Goal: Navigation & Orientation: Find specific page/section

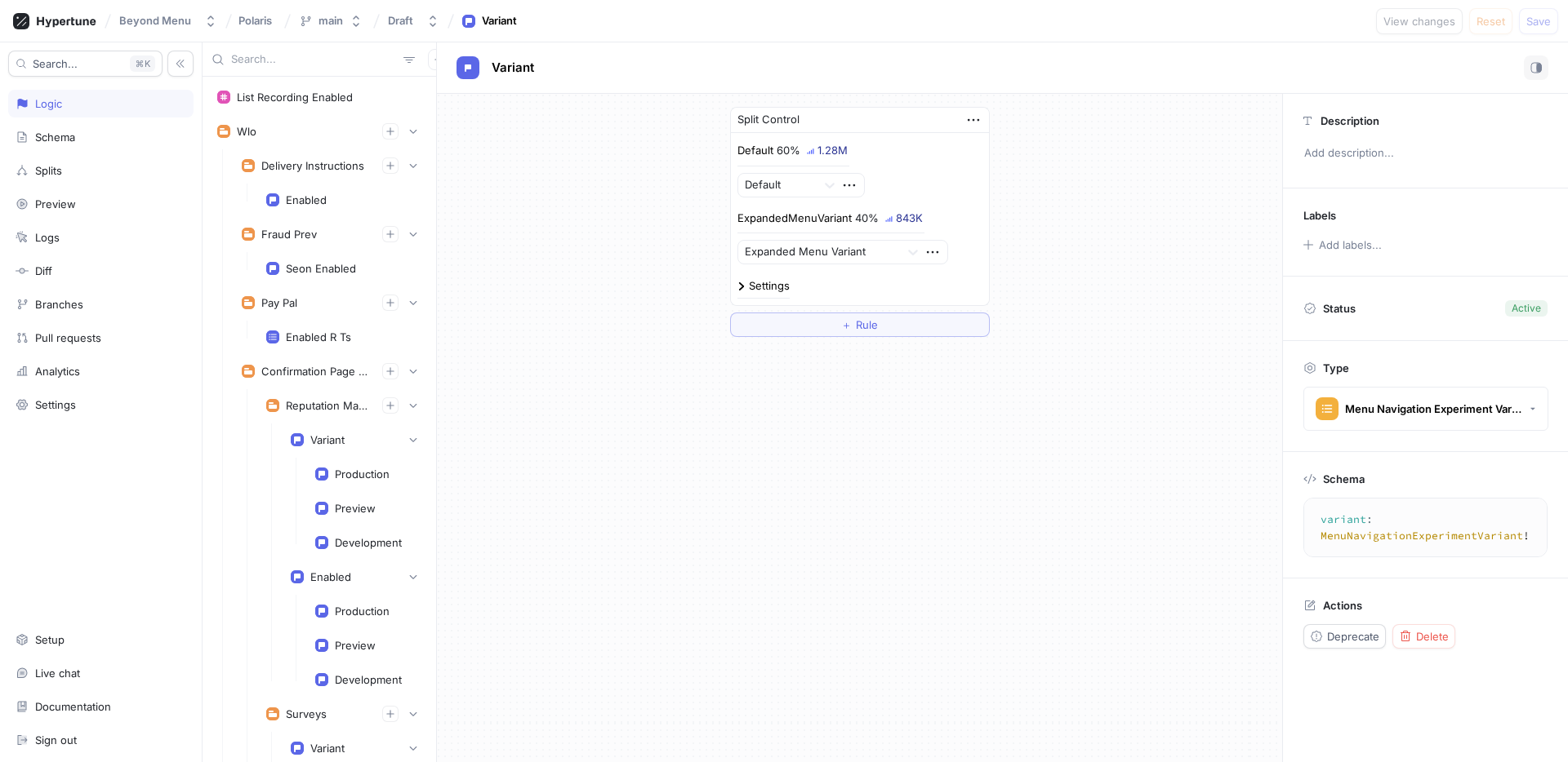
drag, startPoint x: 673, startPoint y: 465, endPoint x: 653, endPoint y: 460, distance: 20.6
click at [672, 465] on div "Split Control Default 60% 1.28M Default ExpandedMenuVariant 40% 843K Expanded M…" at bounding box center [860, 428] width 845 height 668
click at [53, 164] on div "Splits" at bounding box center [48, 170] width 27 height 13
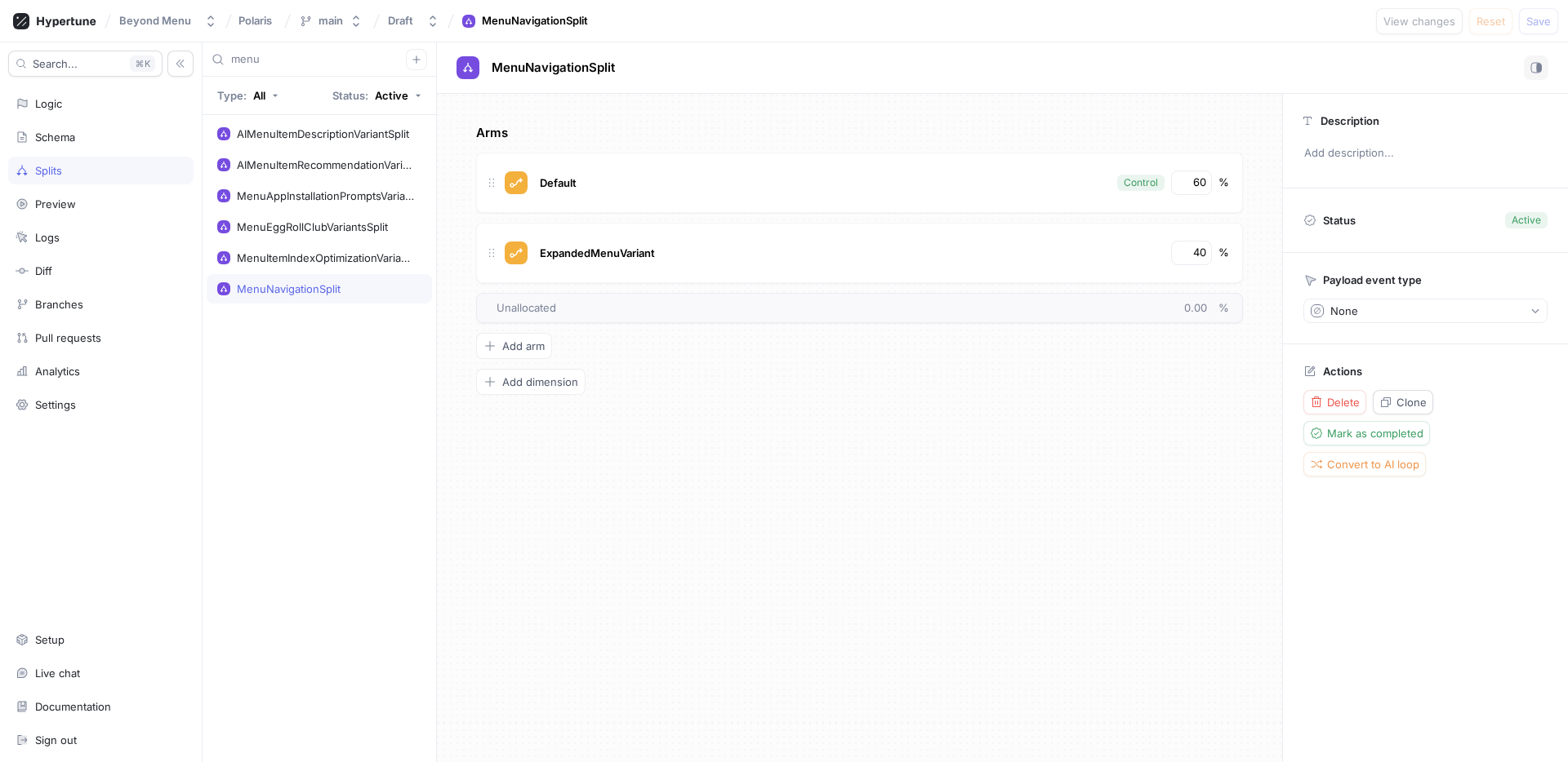
click at [549, 437] on div "Arms Default Control 60 % ExpandedMenuVariant 40 % To pick up a draggable item,…" at bounding box center [860, 428] width 845 height 668
click at [256, 57] on input "menu" at bounding box center [318, 59] width 175 height 16
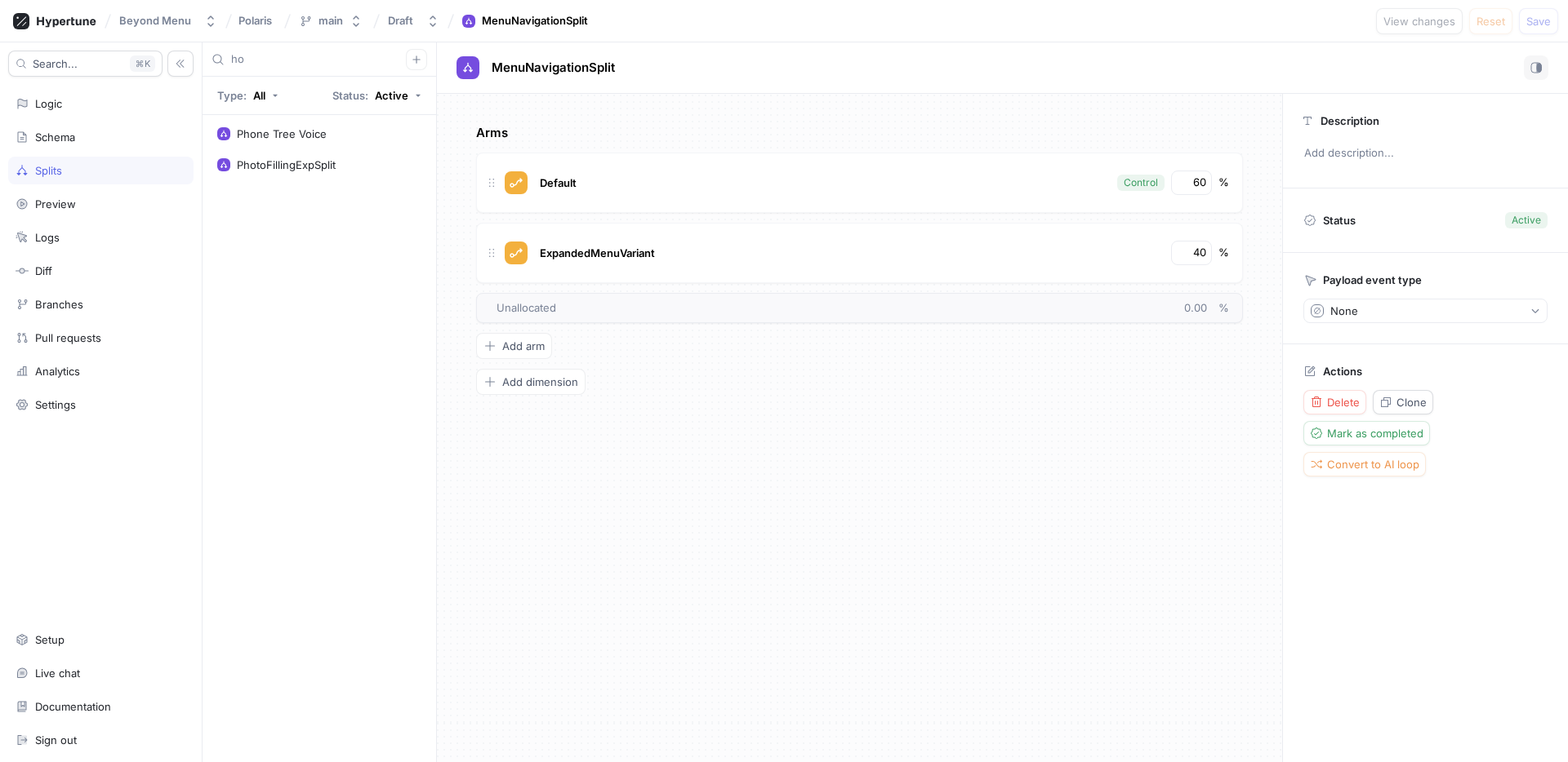
type input "h"
type input "p"
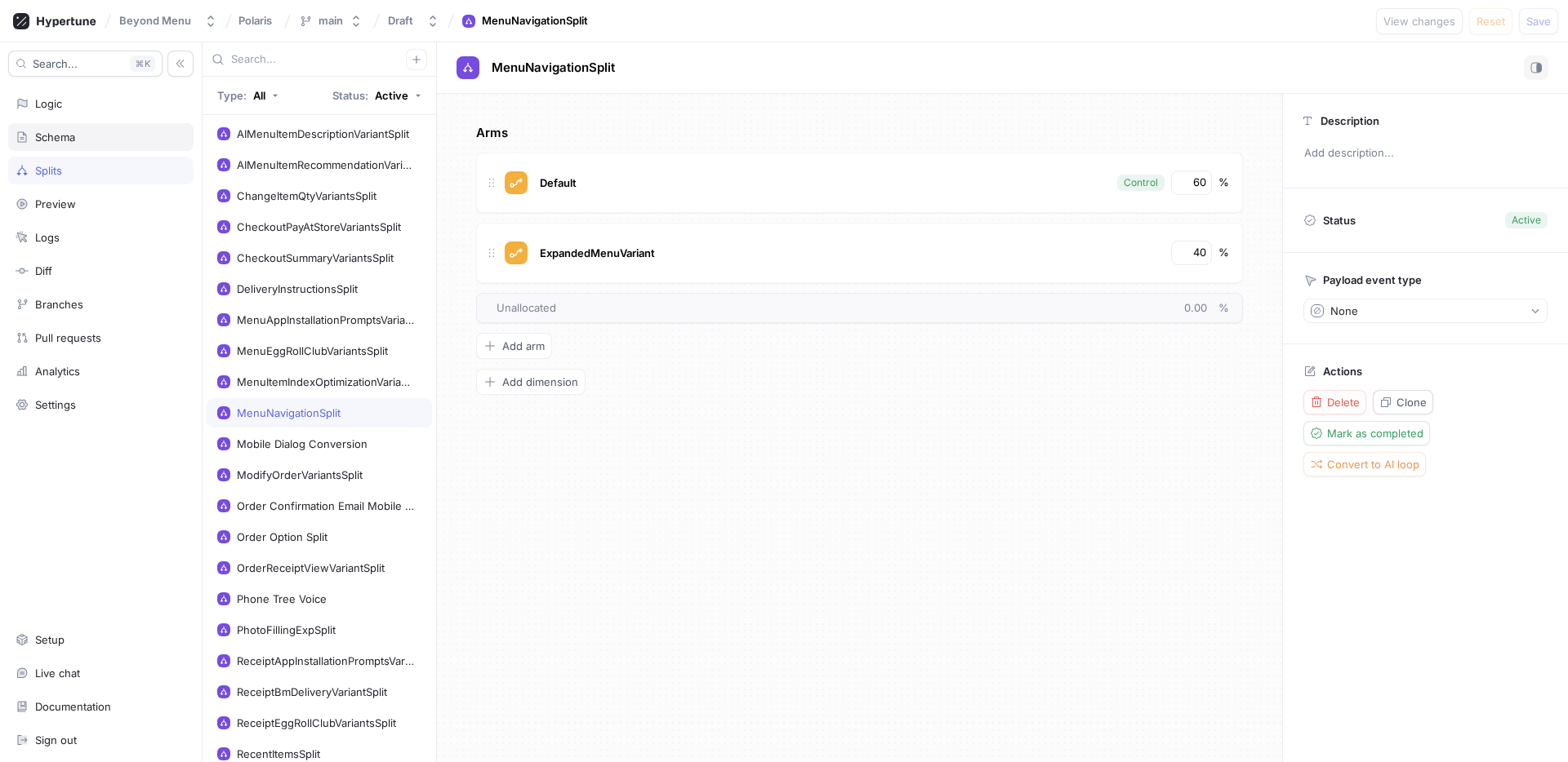
click at [74, 128] on div "Schema" at bounding box center [100, 137] width 185 height 28
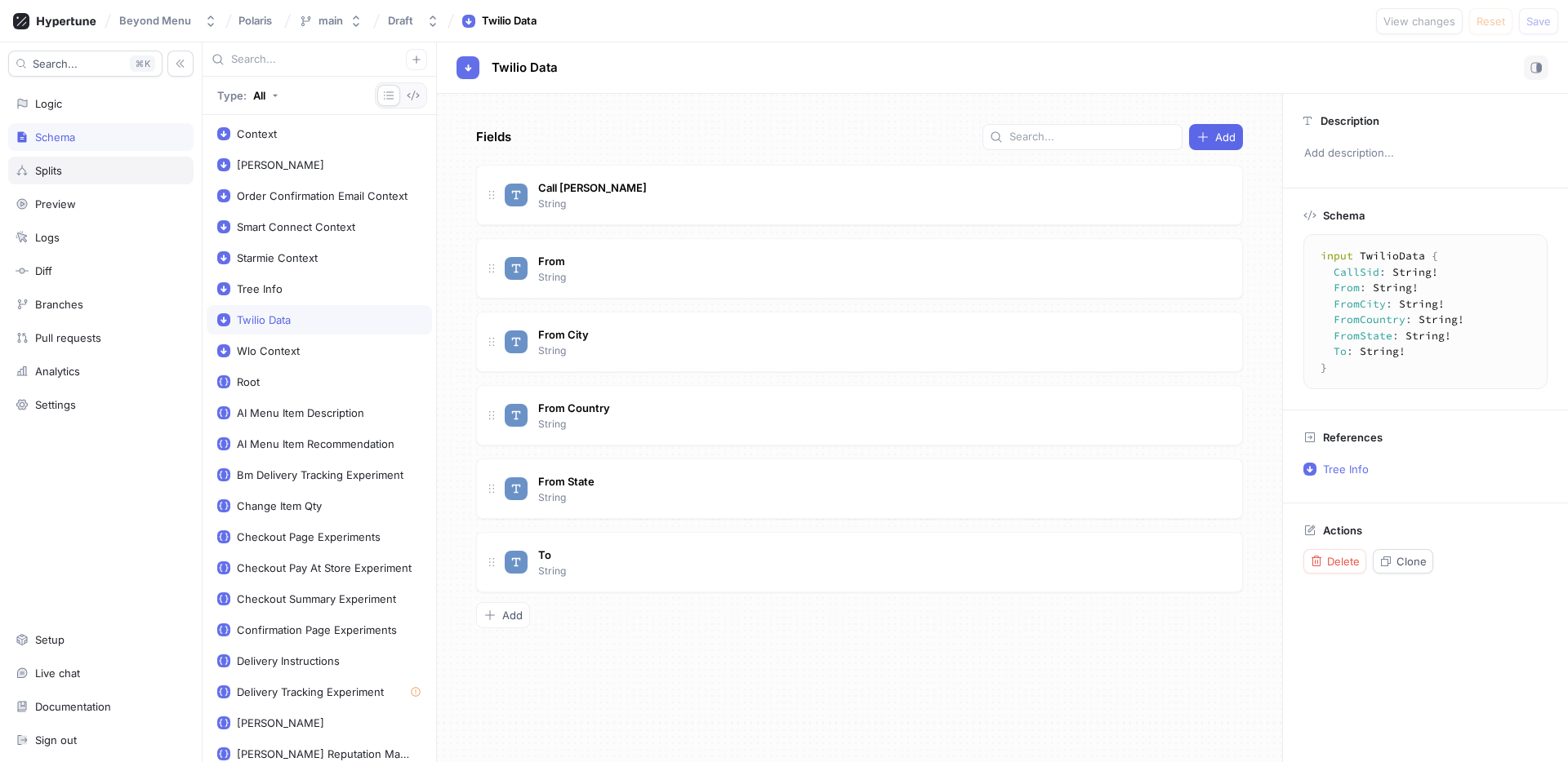
click at [70, 162] on div "Splits" at bounding box center [100, 171] width 185 height 28
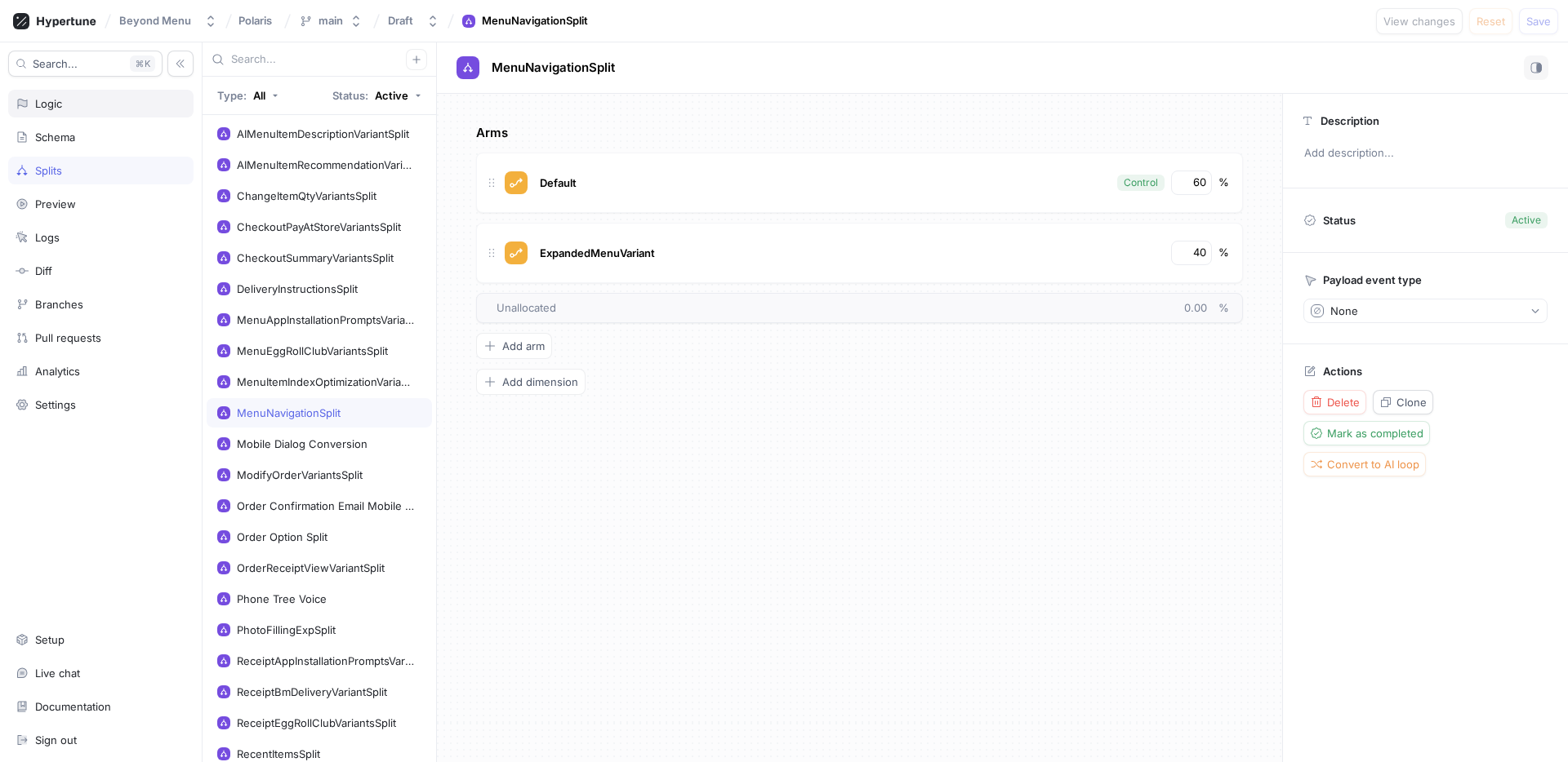
click at [95, 115] on div "Logic" at bounding box center [100, 103] width 185 height 28
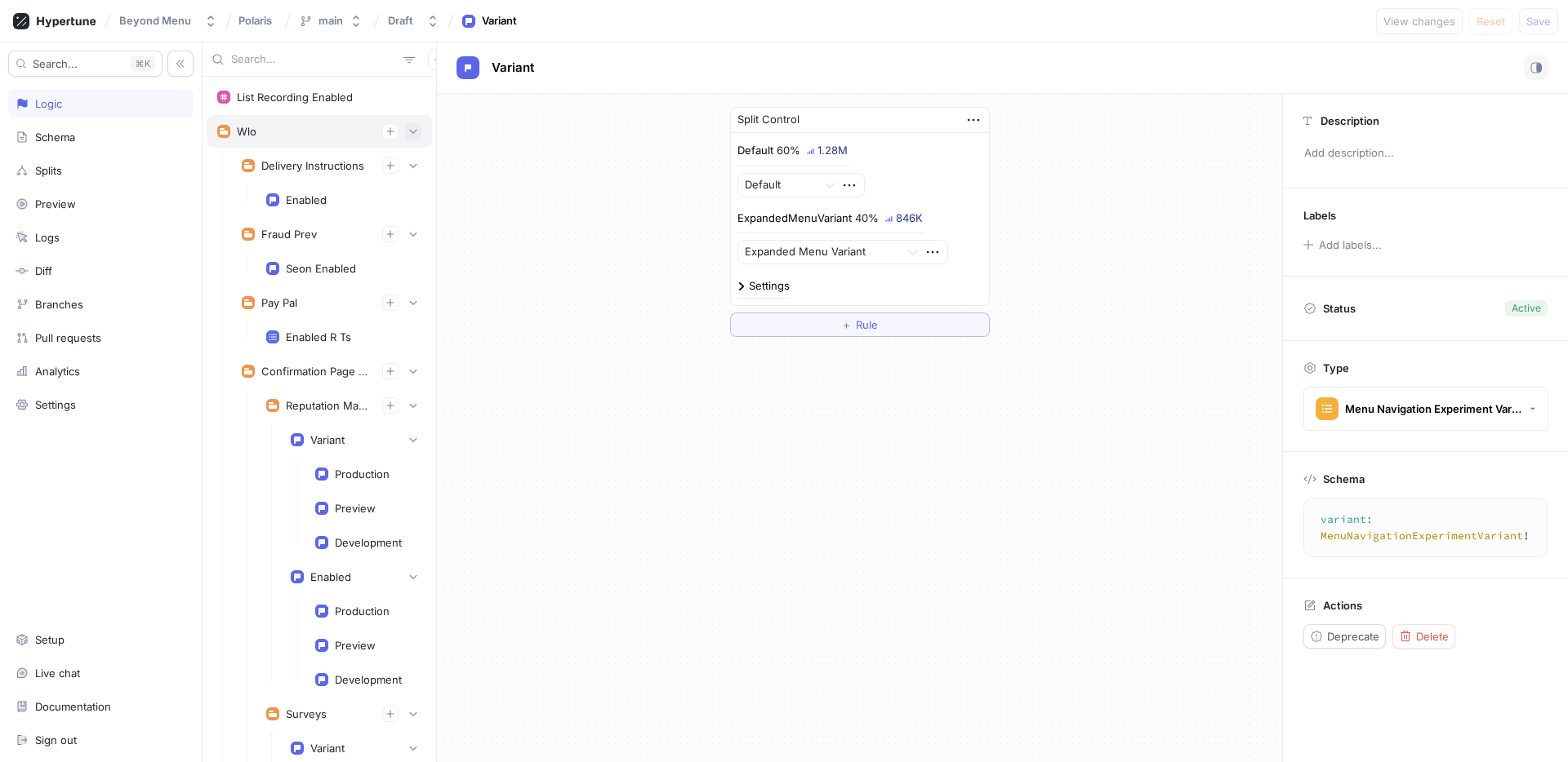
click at [414, 132] on icon "button" at bounding box center [412, 131] width 9 height 9
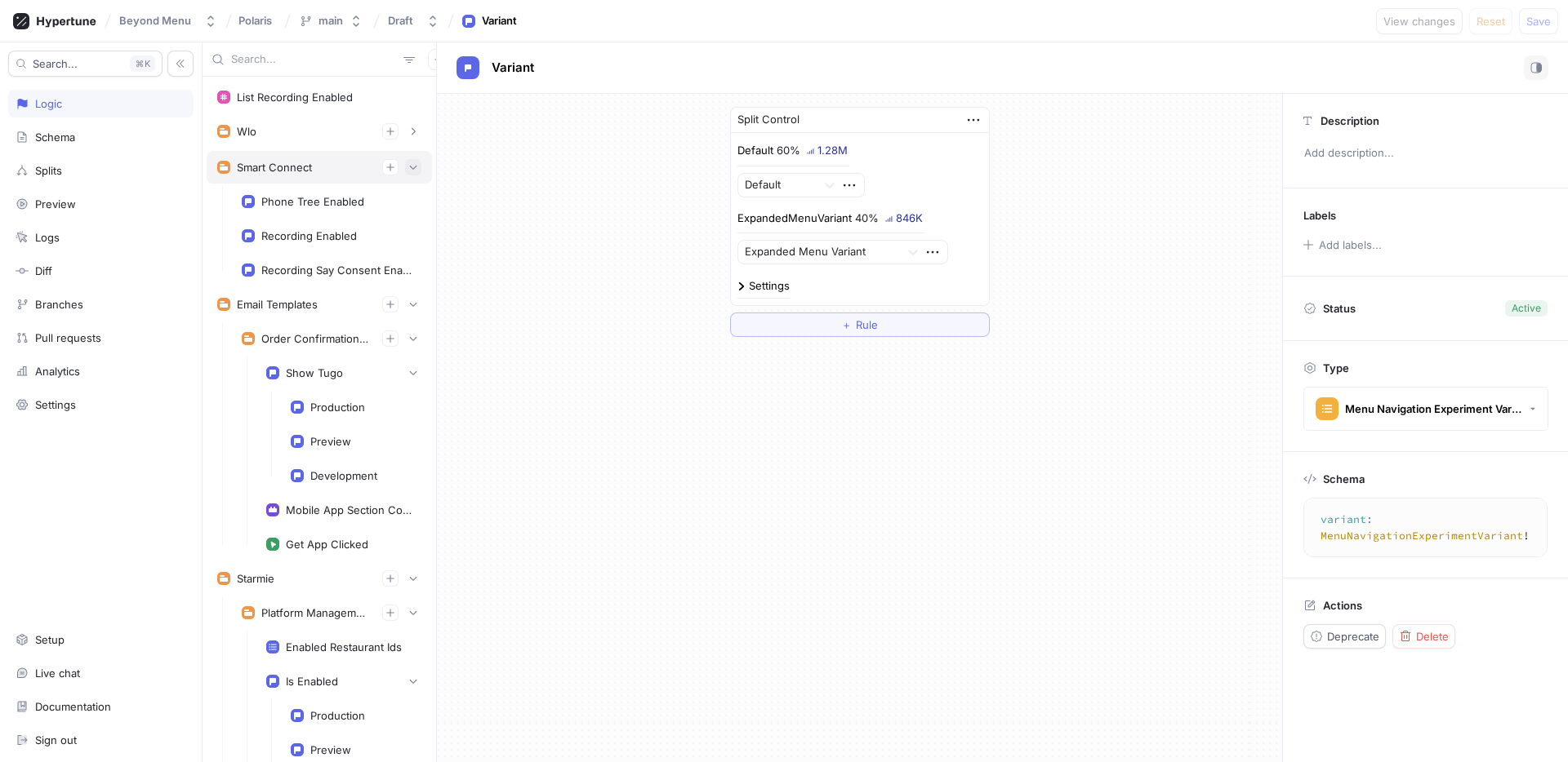
click at [412, 166] on icon "button" at bounding box center [412, 166] width 9 height 9
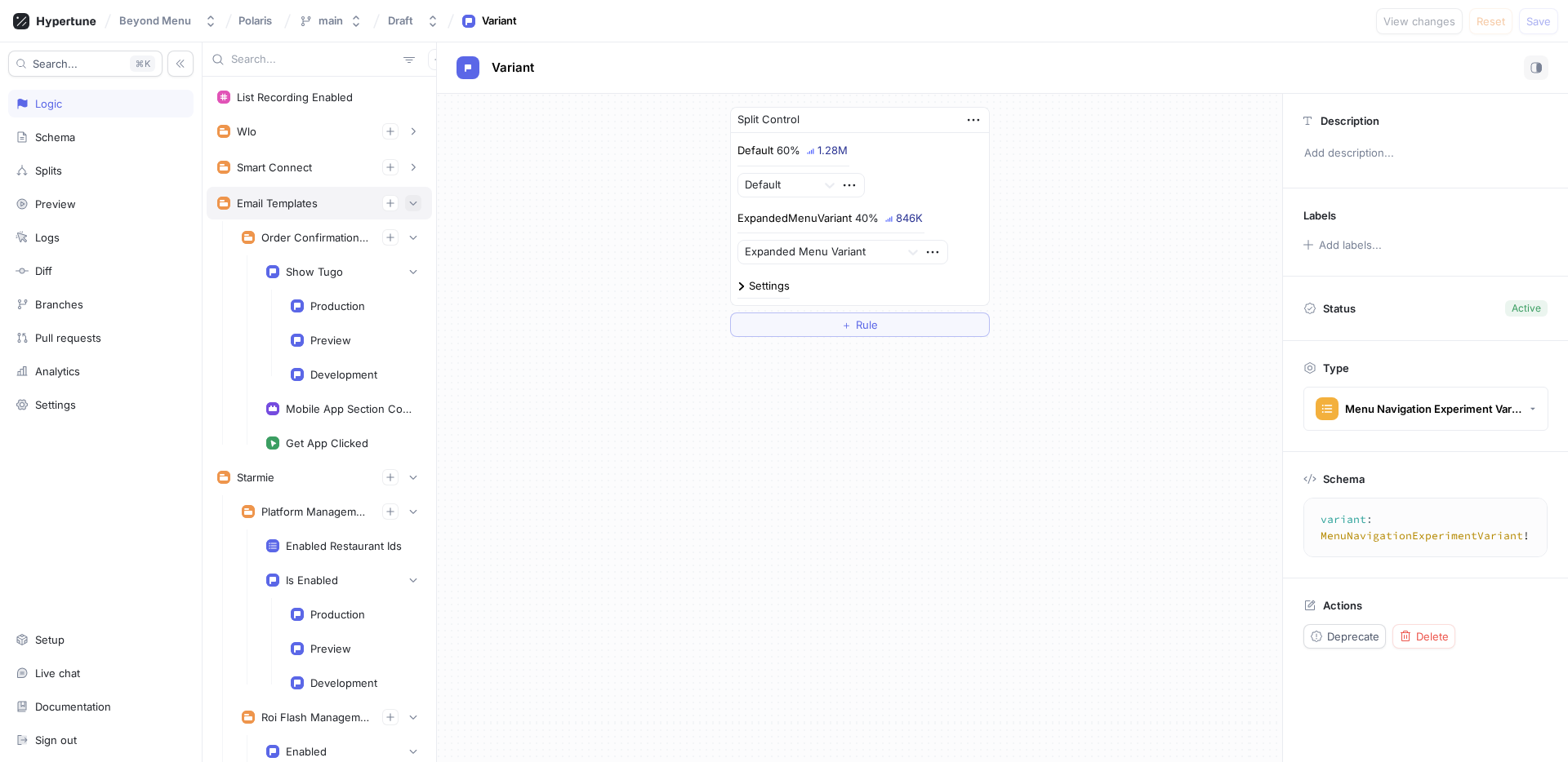
click at [414, 207] on icon "button" at bounding box center [412, 203] width 9 height 9
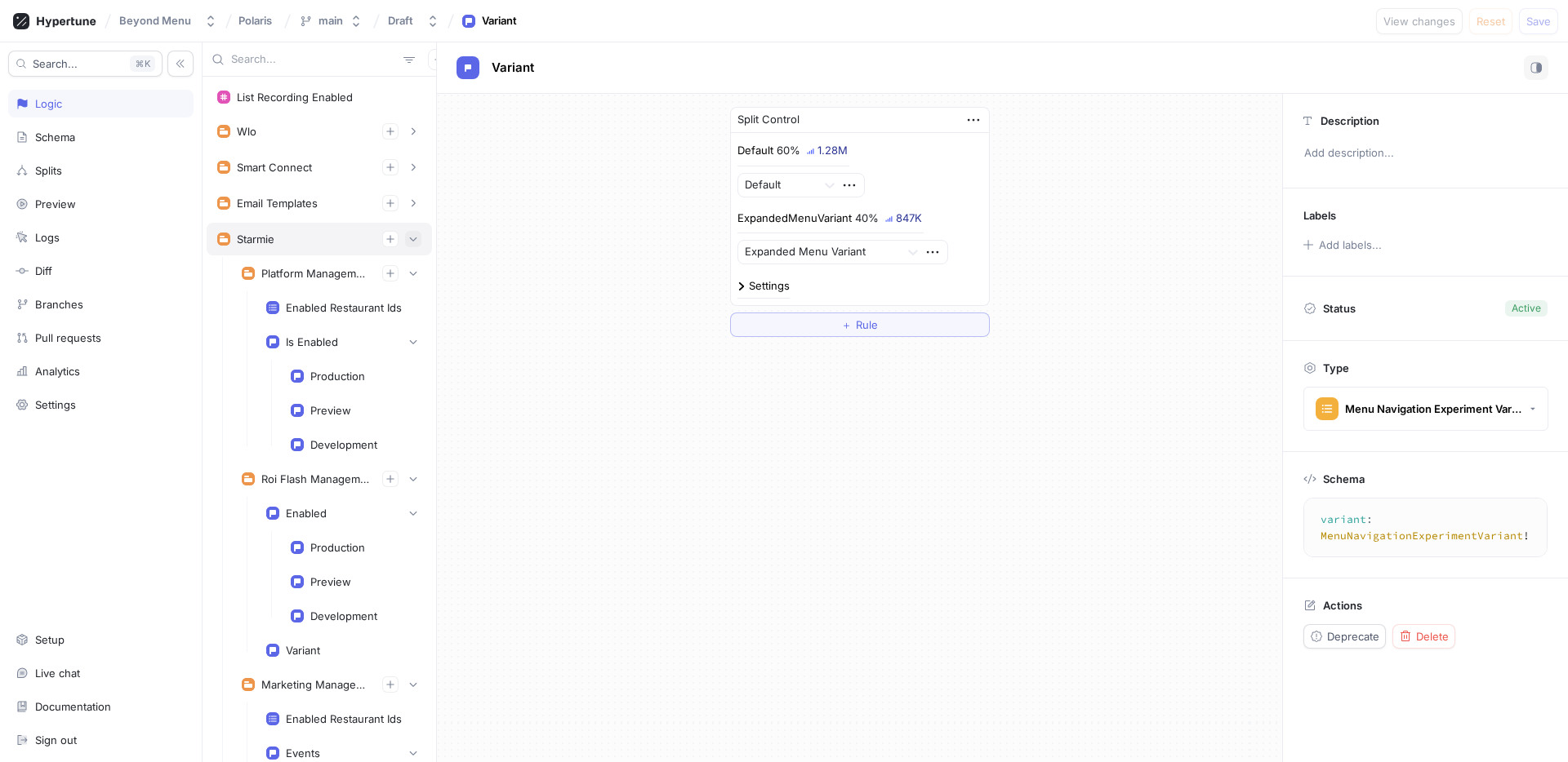
click at [411, 234] on icon "button" at bounding box center [412, 239] width 9 height 9
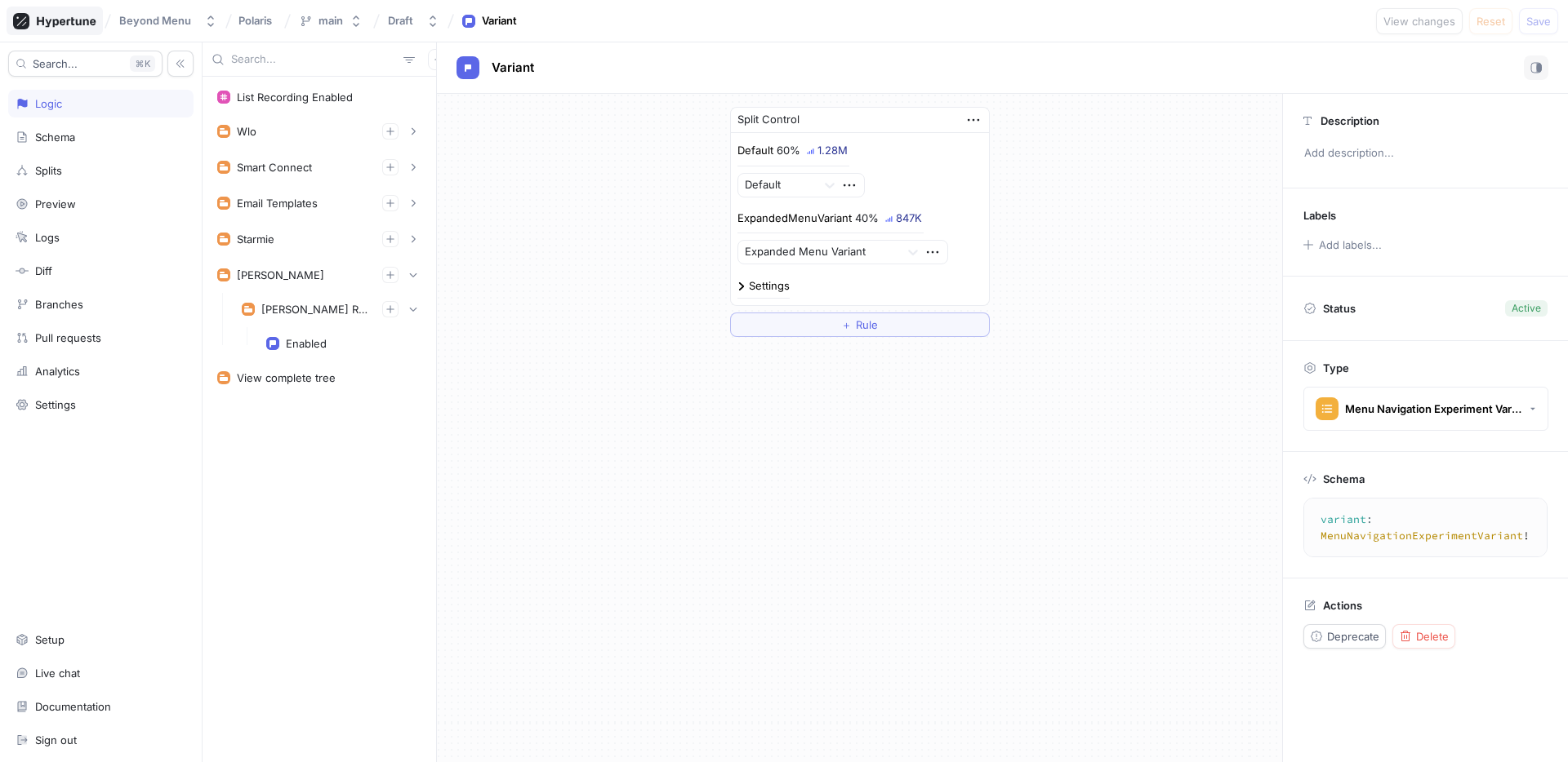
click at [65, 23] on icon at bounding box center [66, 22] width 59 height 10
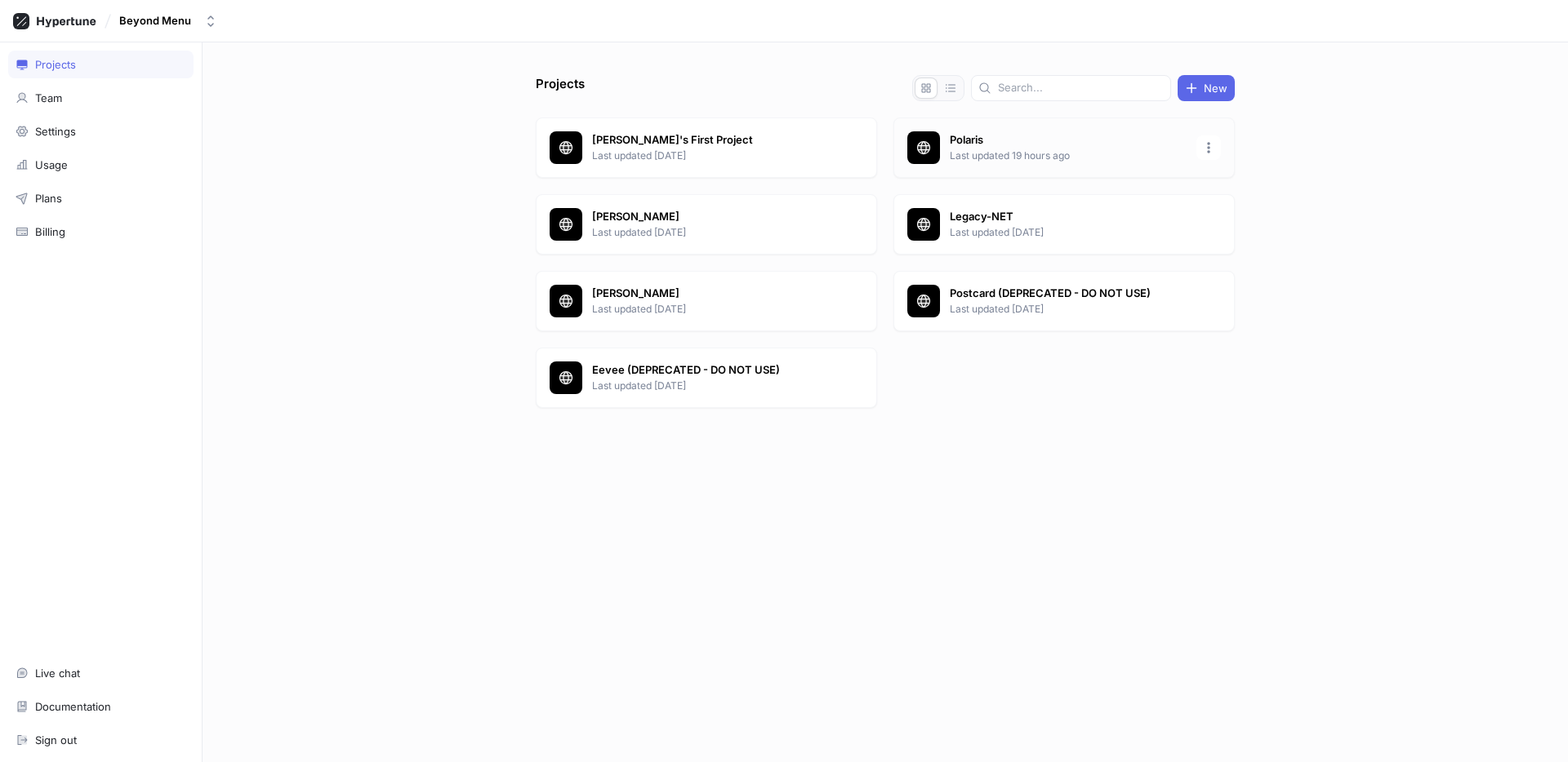
click at [1028, 142] on p "Polaris" at bounding box center [1068, 140] width 237 height 16
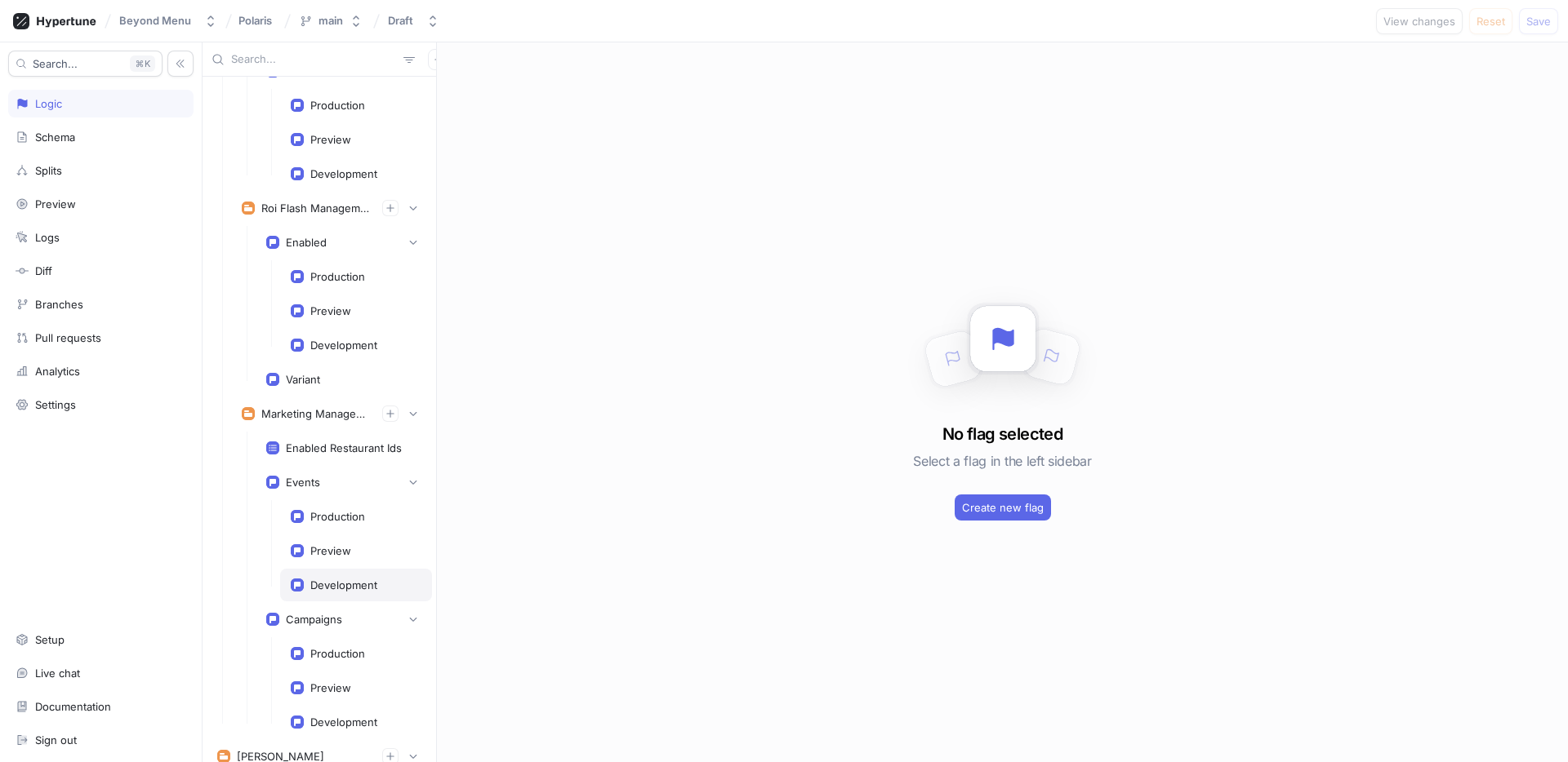
scroll to position [5543, 0]
click at [324, 452] on div "Enabled Restaurant Ids" at bounding box center [343, 450] width 116 height 13
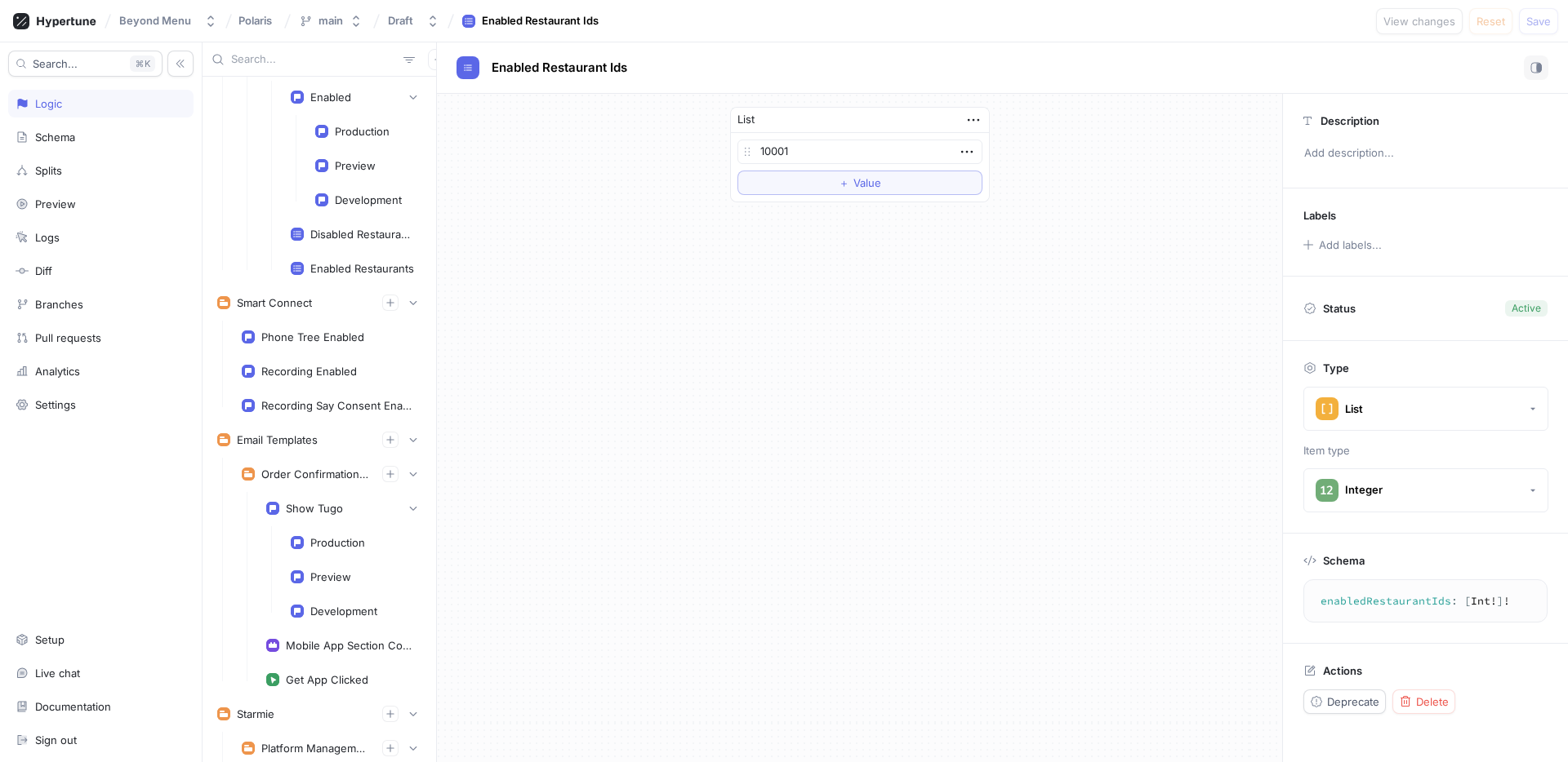
scroll to position [5711, 0]
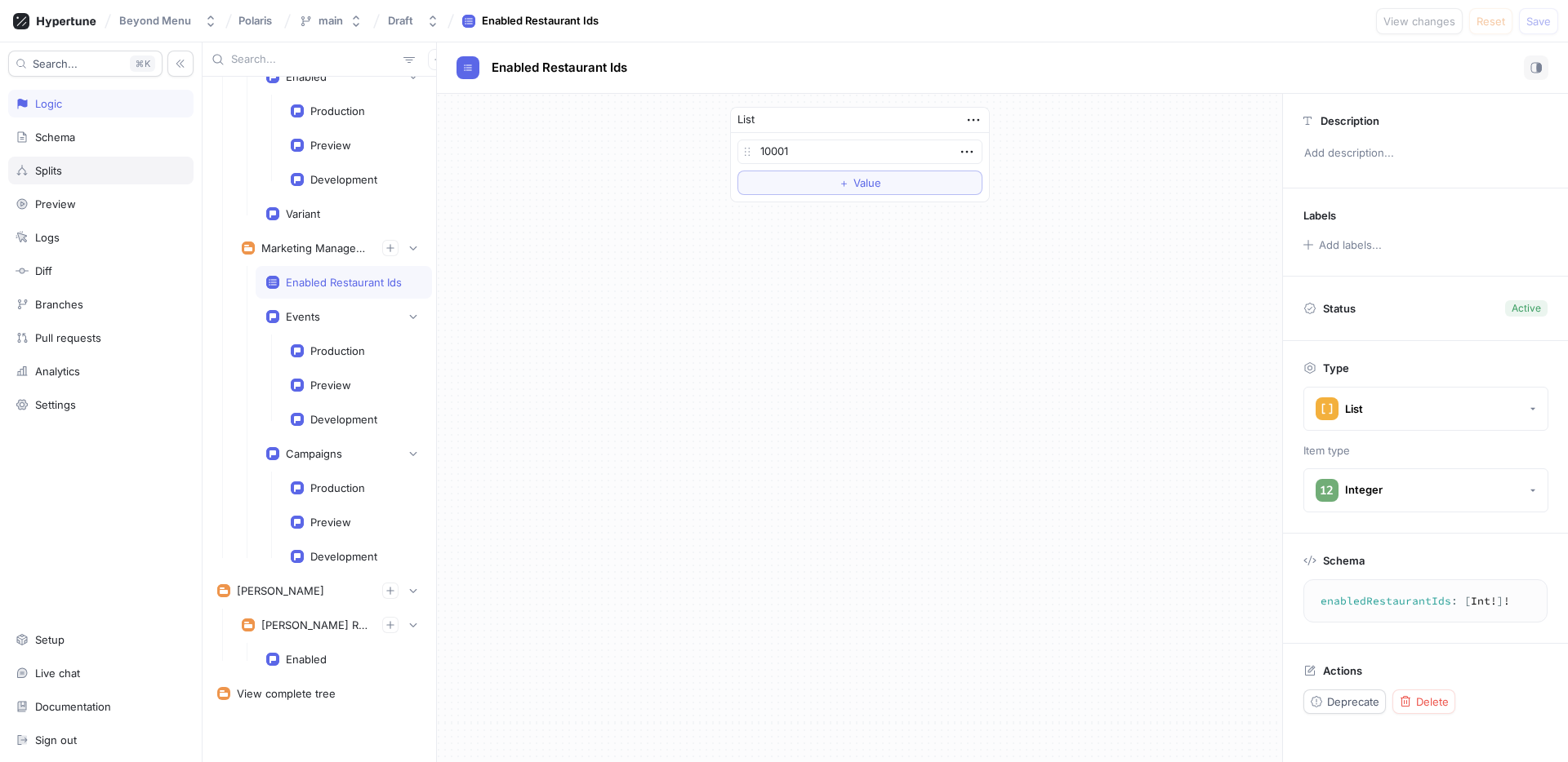
click at [55, 164] on div "Splits" at bounding box center [48, 170] width 27 height 13
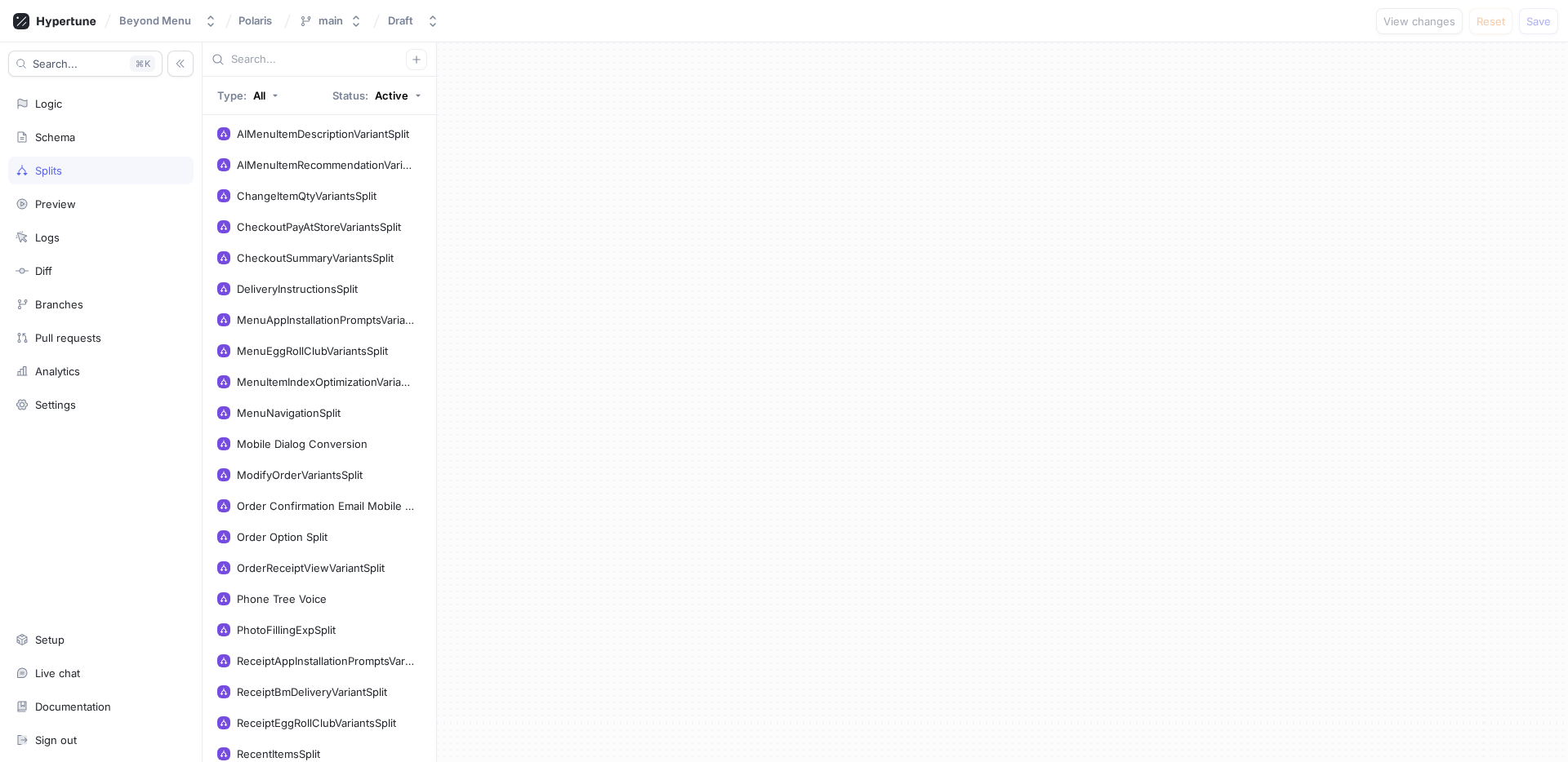
click at [260, 54] on input "text" at bounding box center [318, 59] width 175 height 16
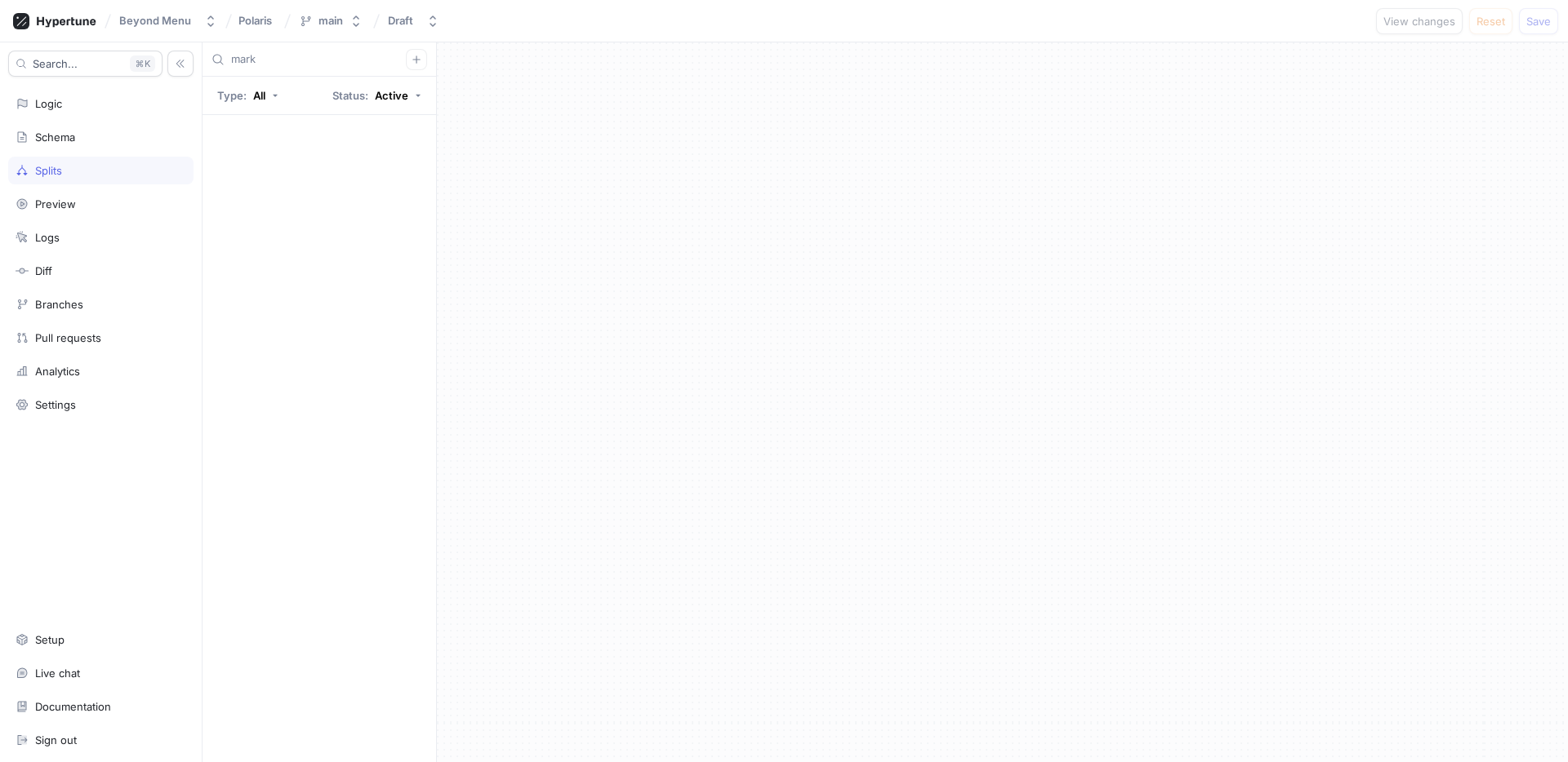
type input "mark"
drag, startPoint x: 298, startPoint y: 58, endPoint x: 194, endPoint y: 66, distance: 104.3
click at [194, 66] on div "Search... K Logic Schema Splits Preview Logs Diff Branches Pull requests Analyt…" at bounding box center [784, 402] width 1568 height 720
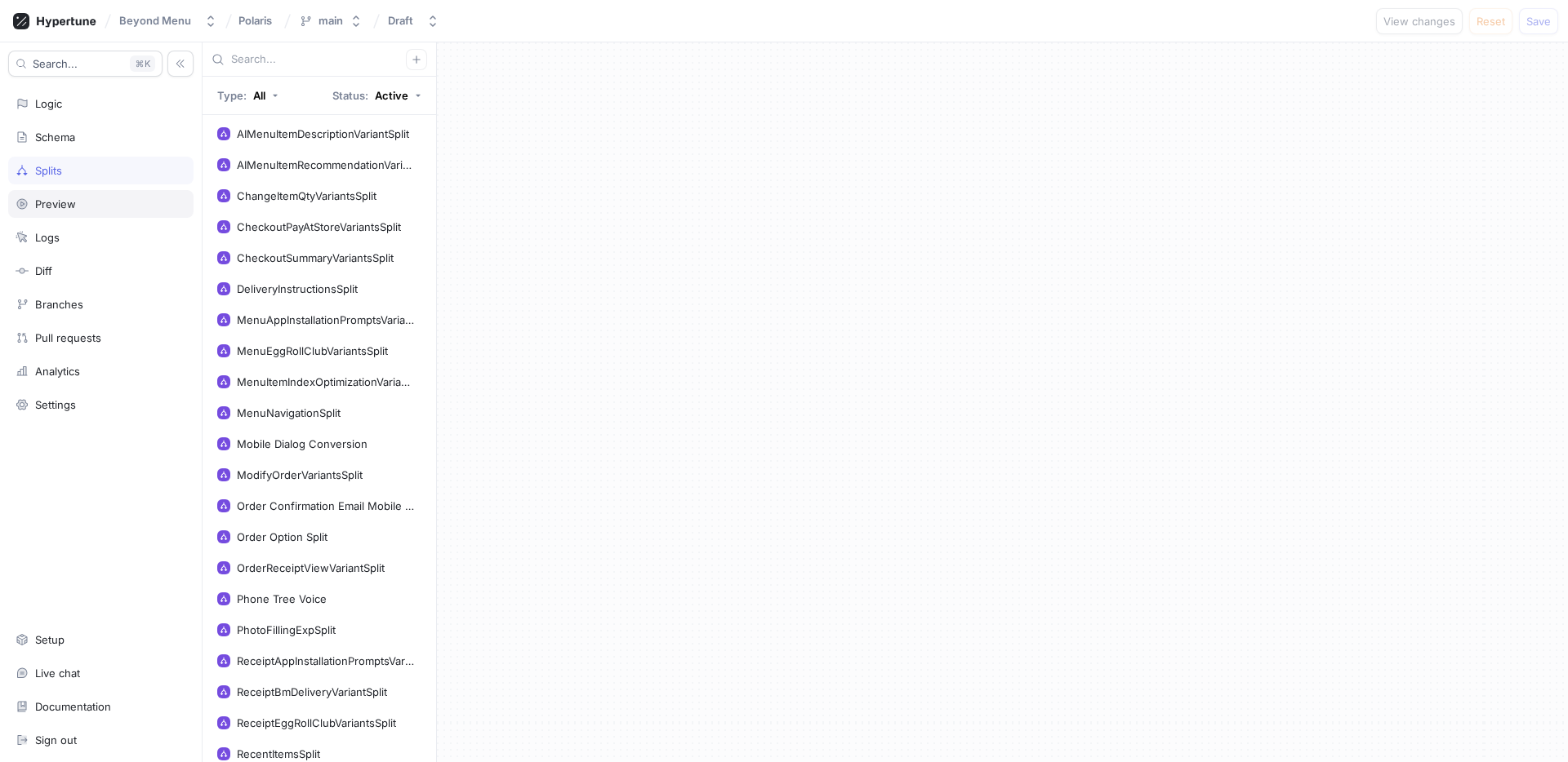
click at [122, 210] on div "Preview" at bounding box center [100, 204] width 185 height 28
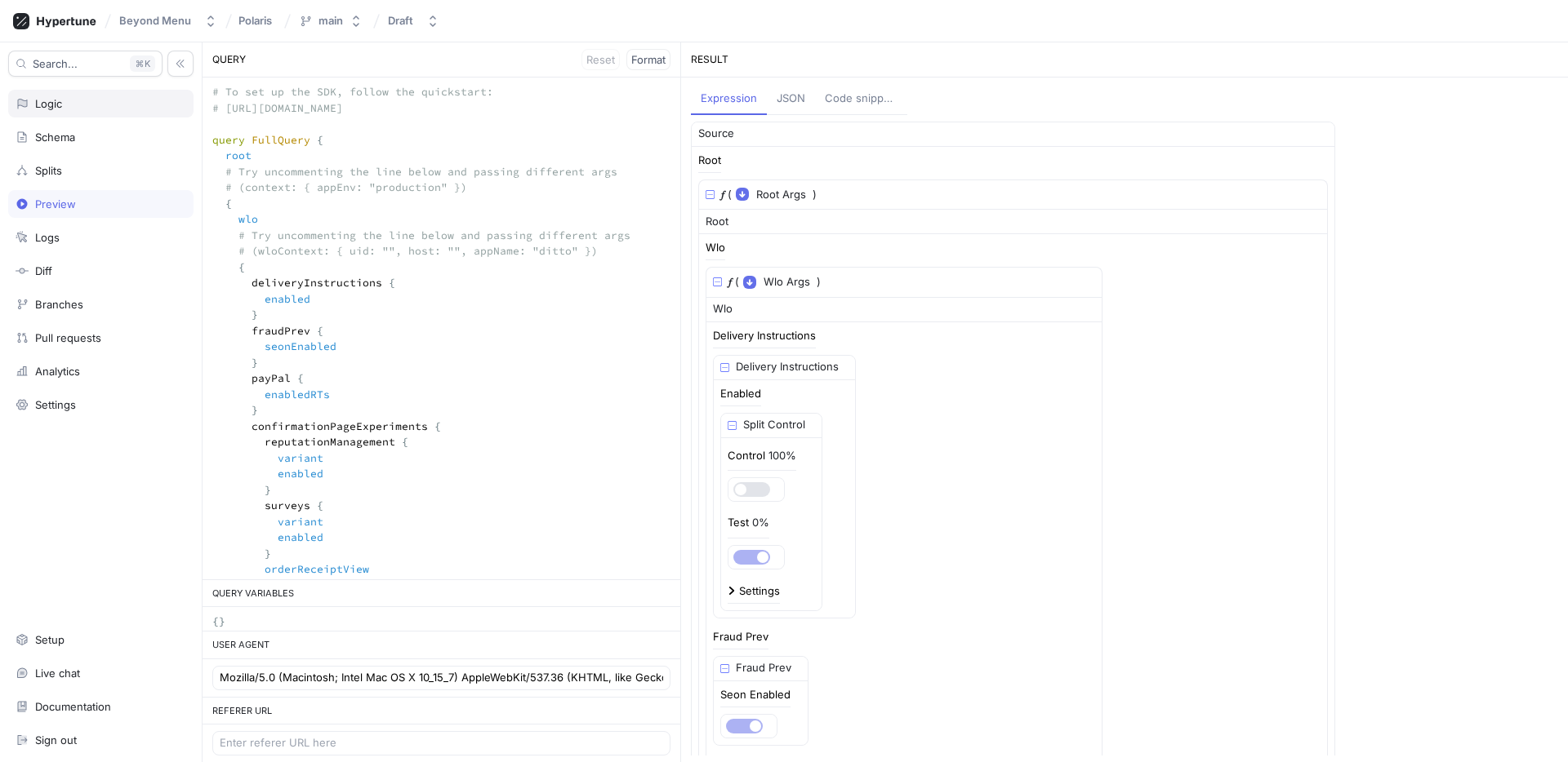
click at [76, 107] on div "Logic" at bounding box center [101, 103] width 171 height 13
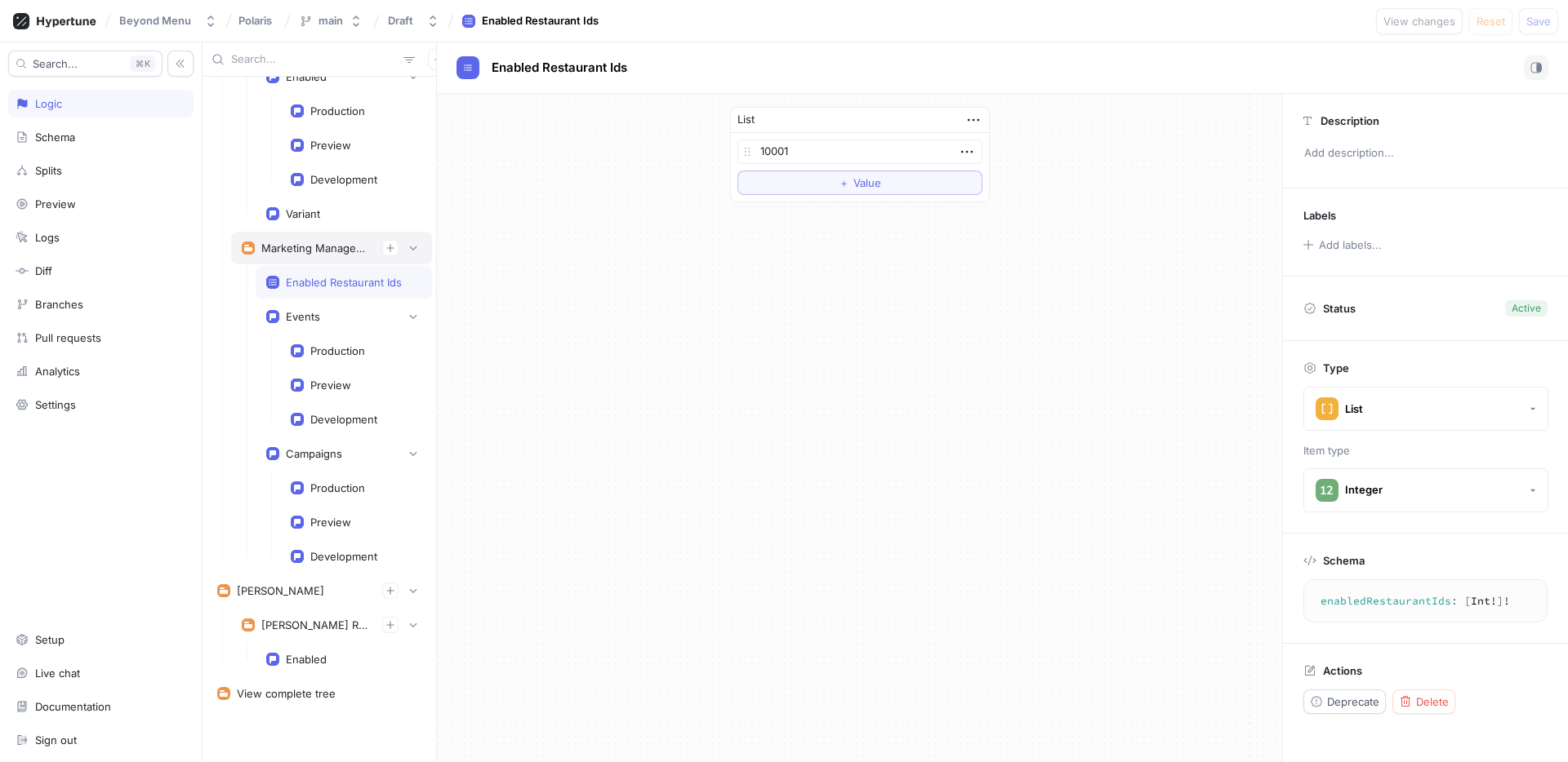
click at [319, 253] on div "Marketing Management" at bounding box center [315, 247] width 108 height 13
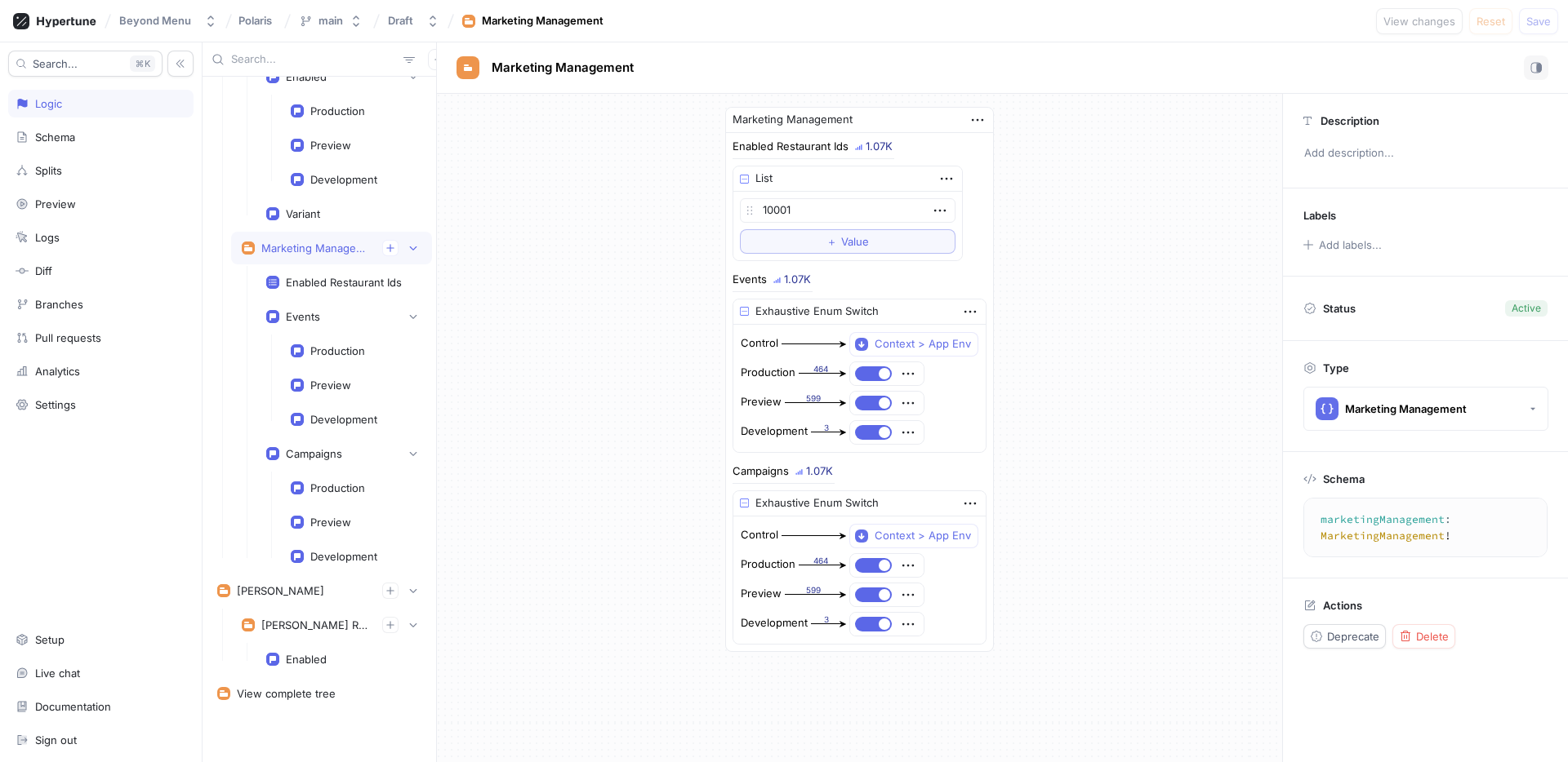
type textarea "marketingManagement: MarketingManagement!"
